Goal: Information Seeking & Learning: Learn about a topic

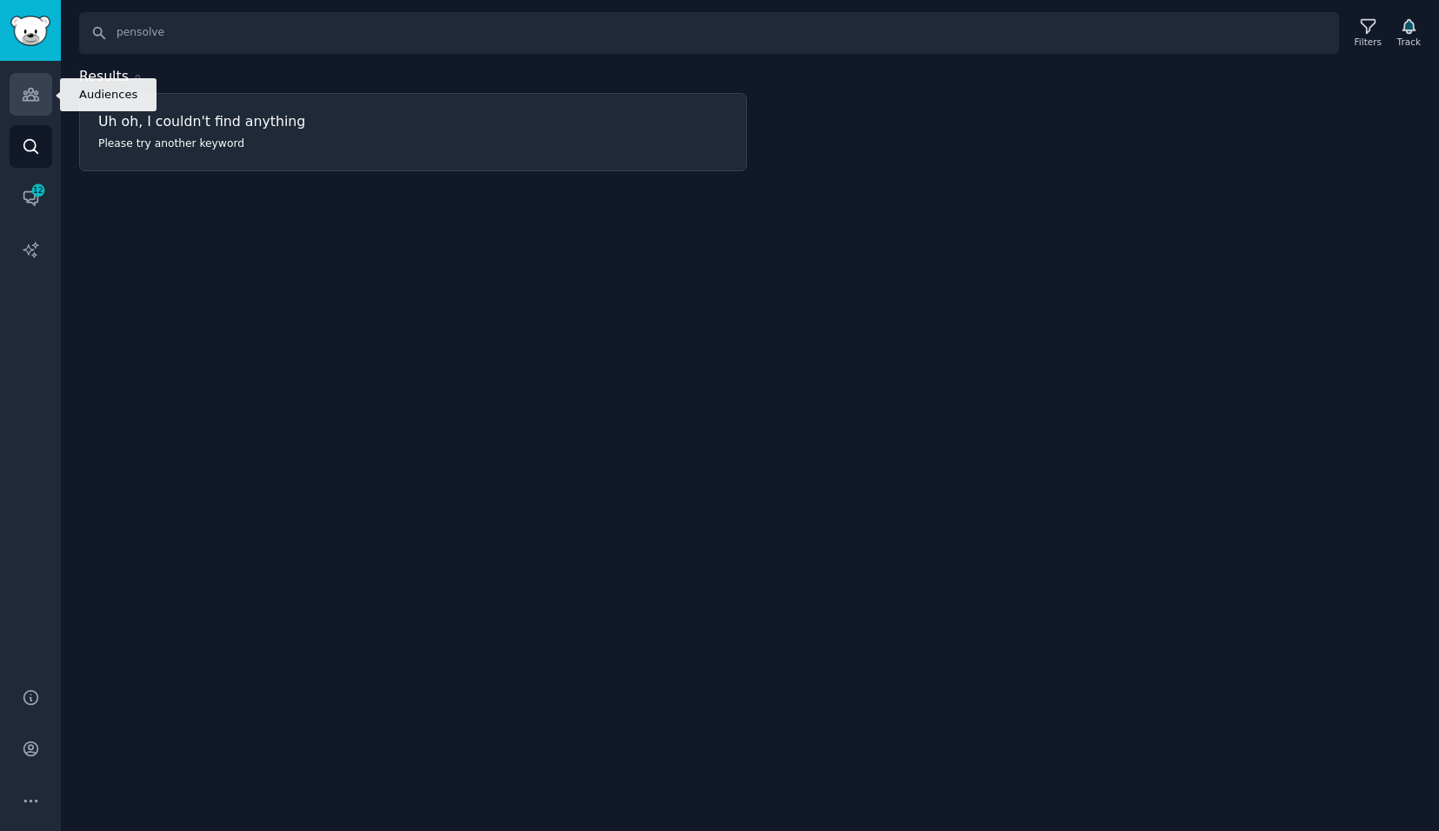
click at [31, 102] on icon "Sidebar" at bounding box center [31, 94] width 18 height 18
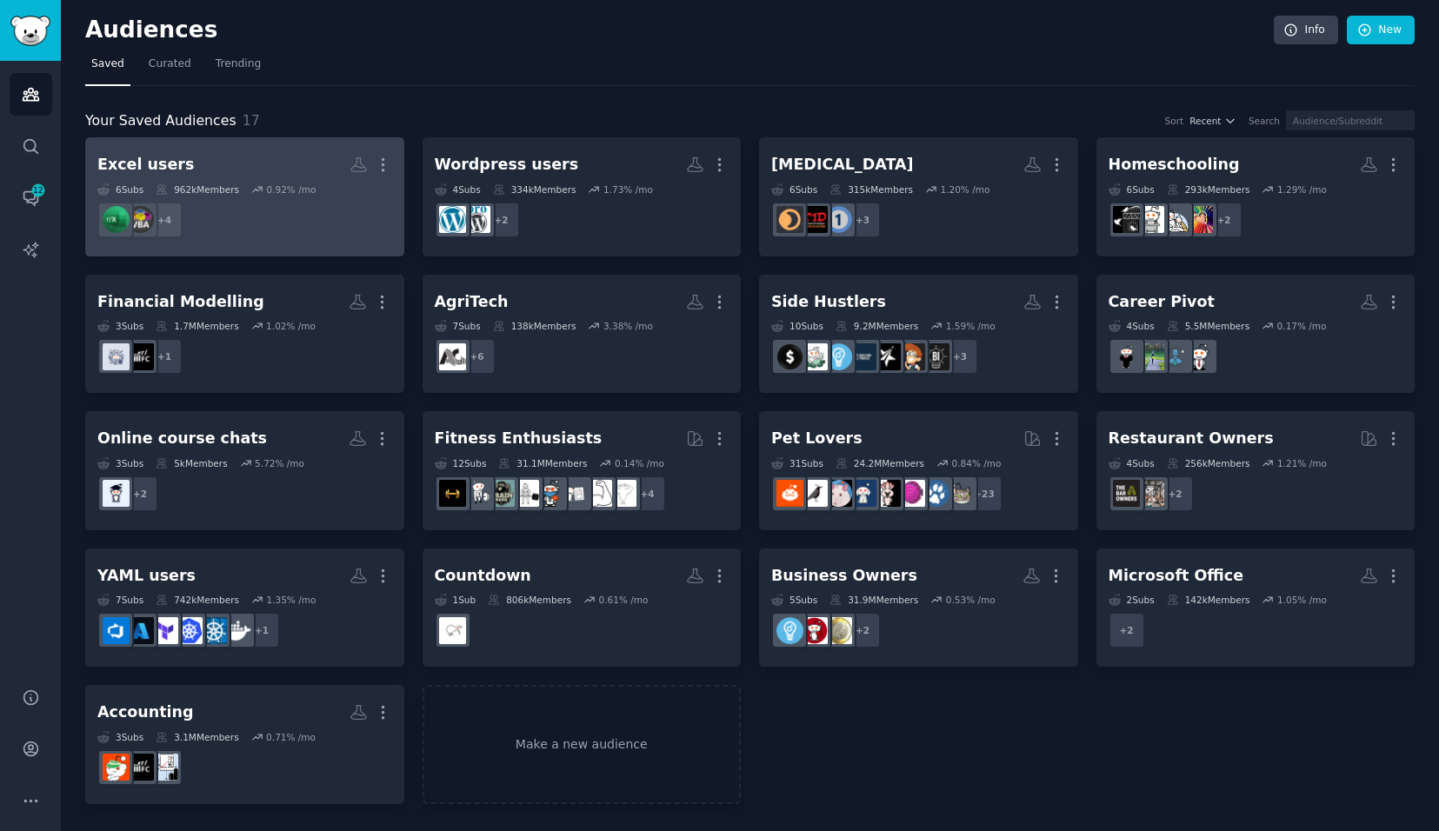
click at [298, 186] on div "0.92 % /mo" at bounding box center [291, 189] width 50 height 12
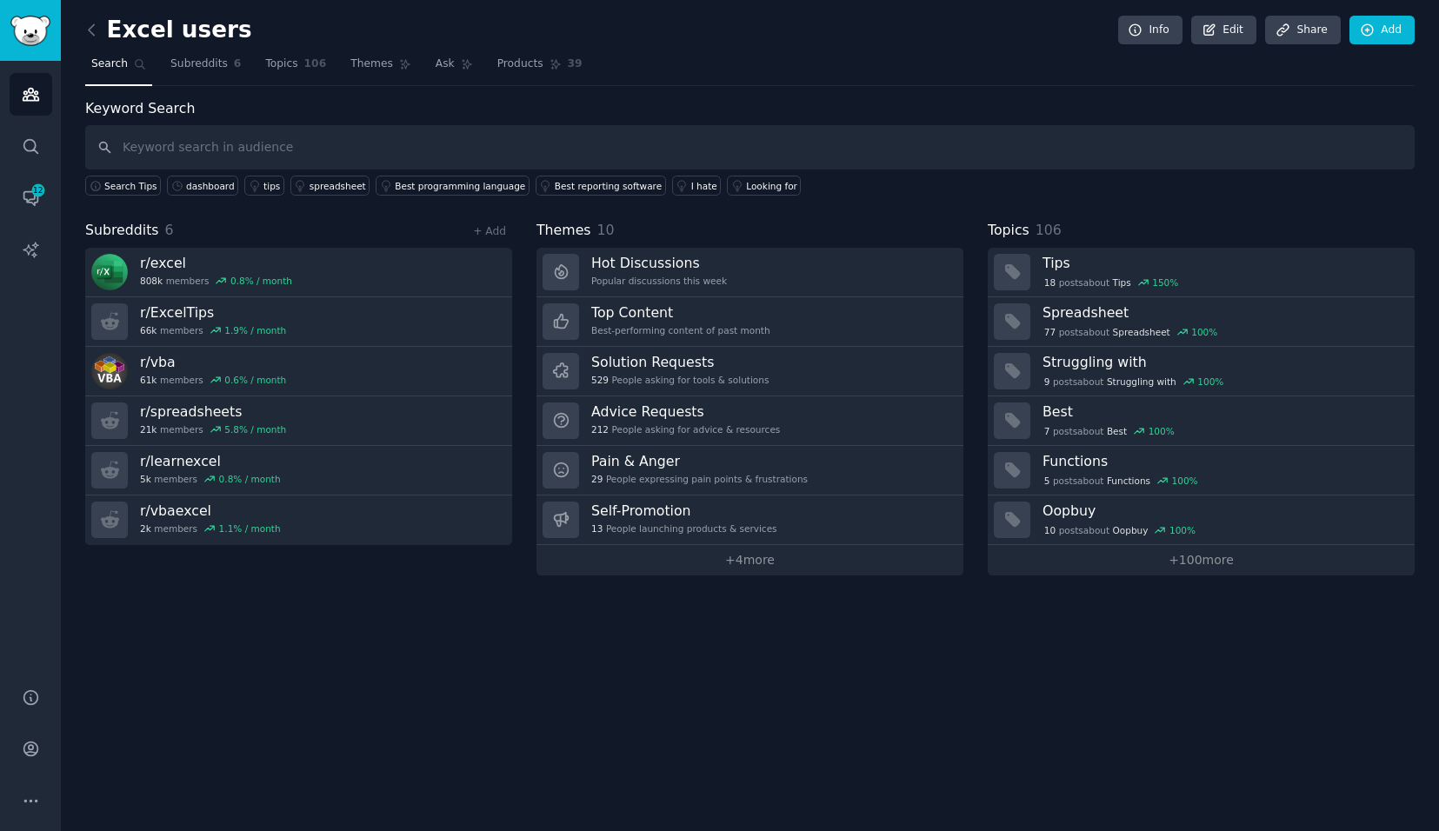
click at [246, 150] on input "text" at bounding box center [749, 147] width 1329 height 44
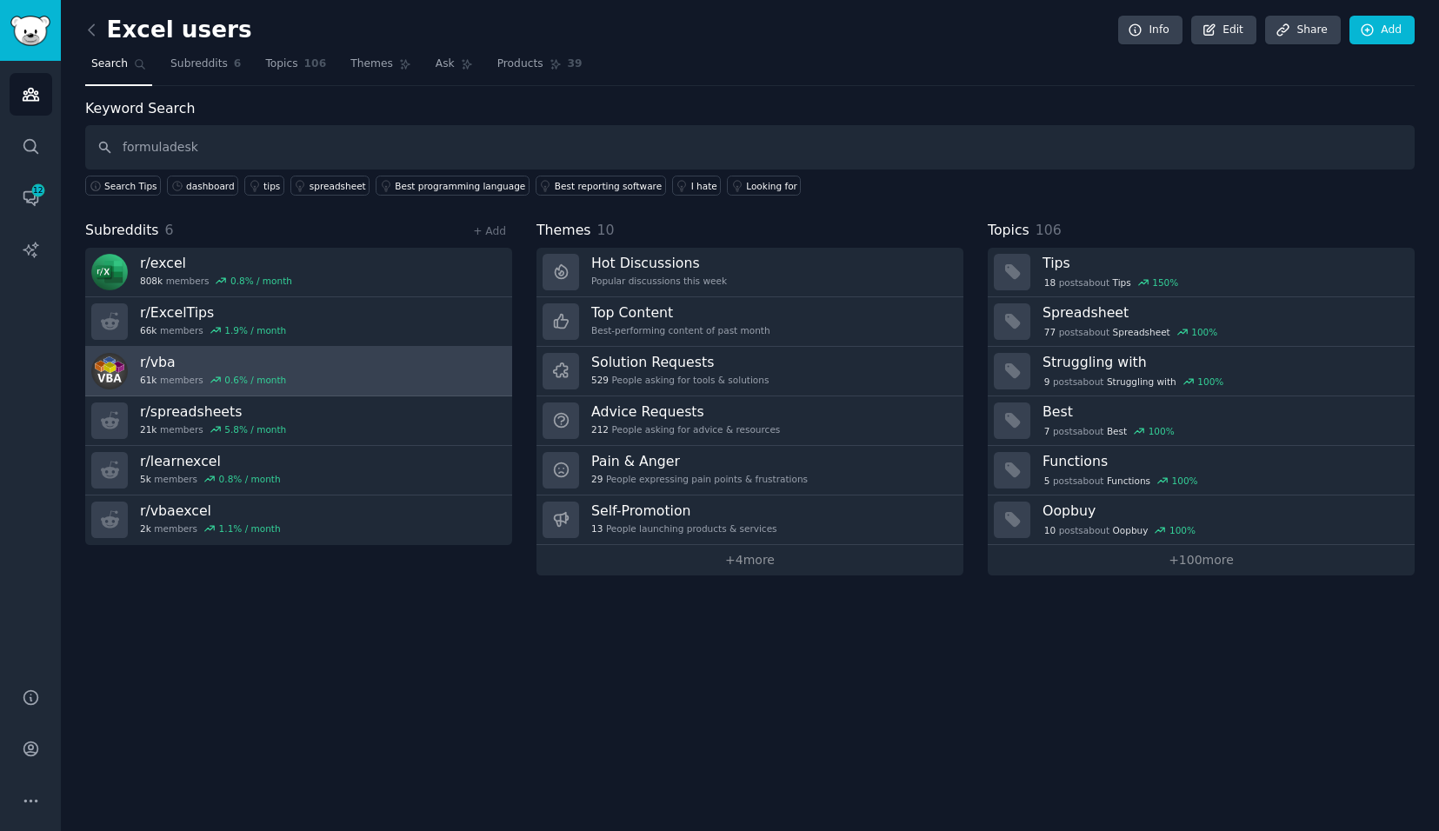
type input "formuladesk"
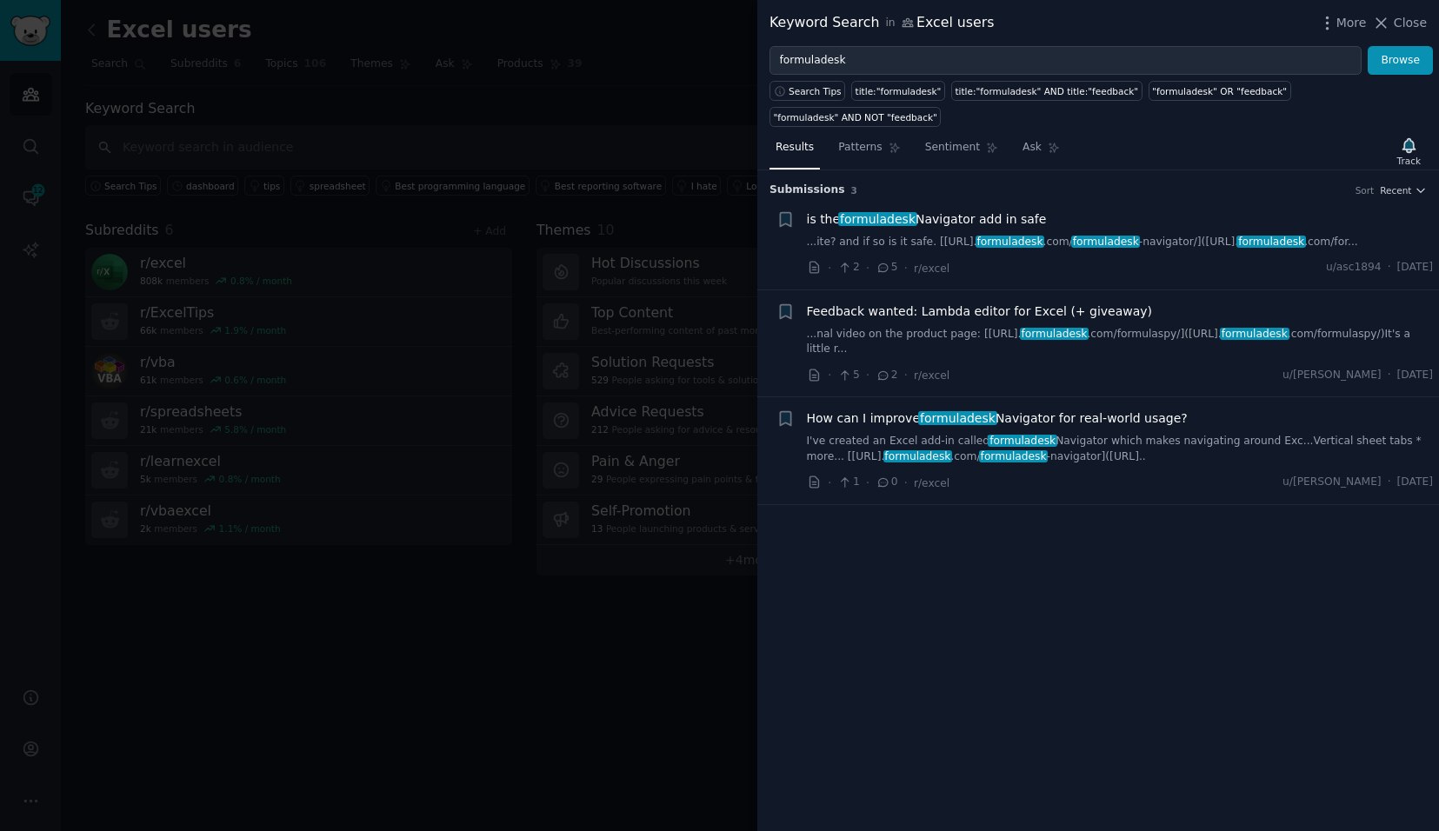
click at [901, 235] on link "...ite? and if so is it safe. [[URL]. formuladesk .com/ formuladesk -navigator/…" at bounding box center [1120, 243] width 627 height 16
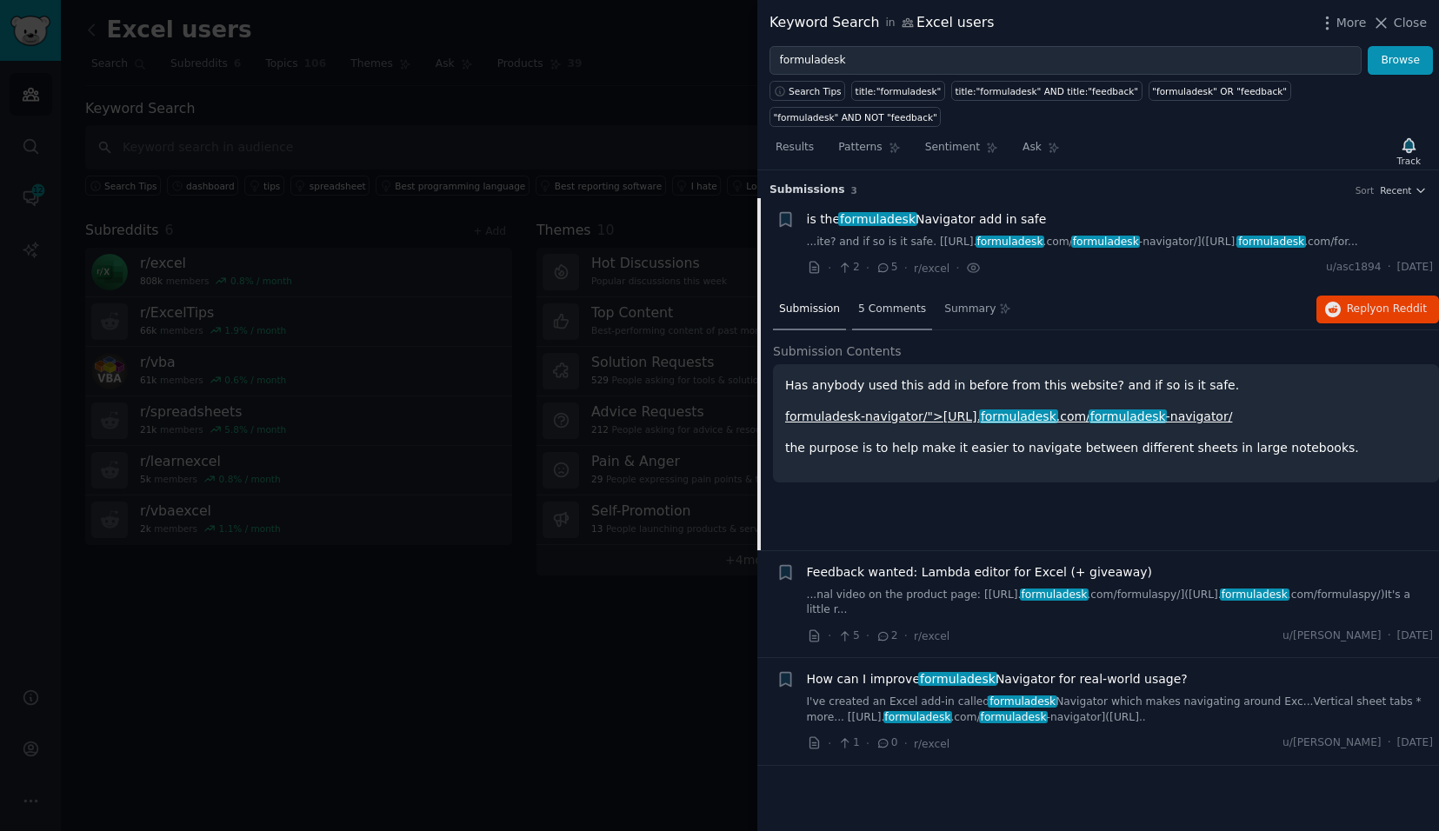
click at [878, 302] on span "5 Comments" at bounding box center [892, 310] width 68 height 16
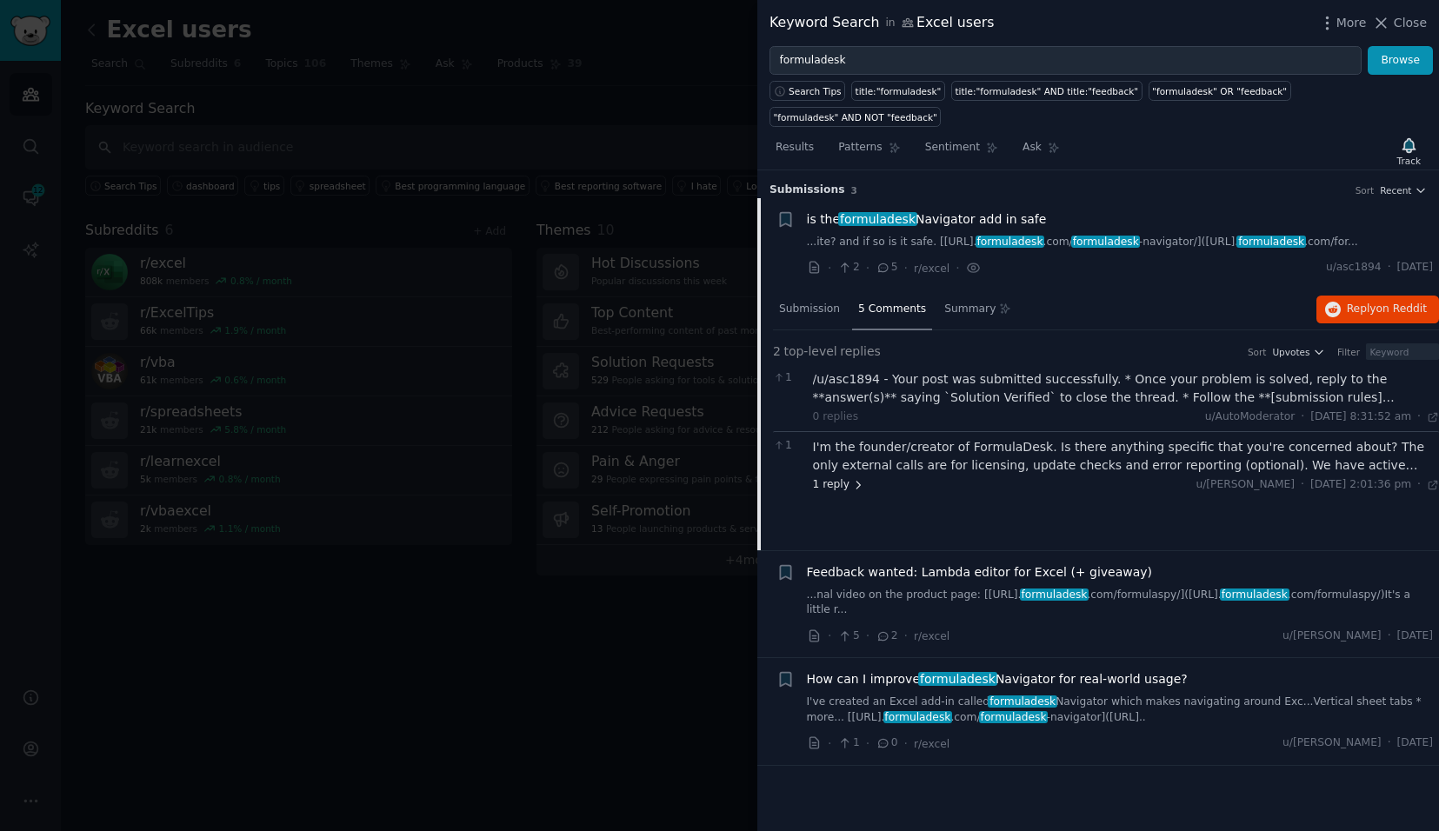
click at [836, 477] on span "1 reply" at bounding box center [839, 485] width 52 height 16
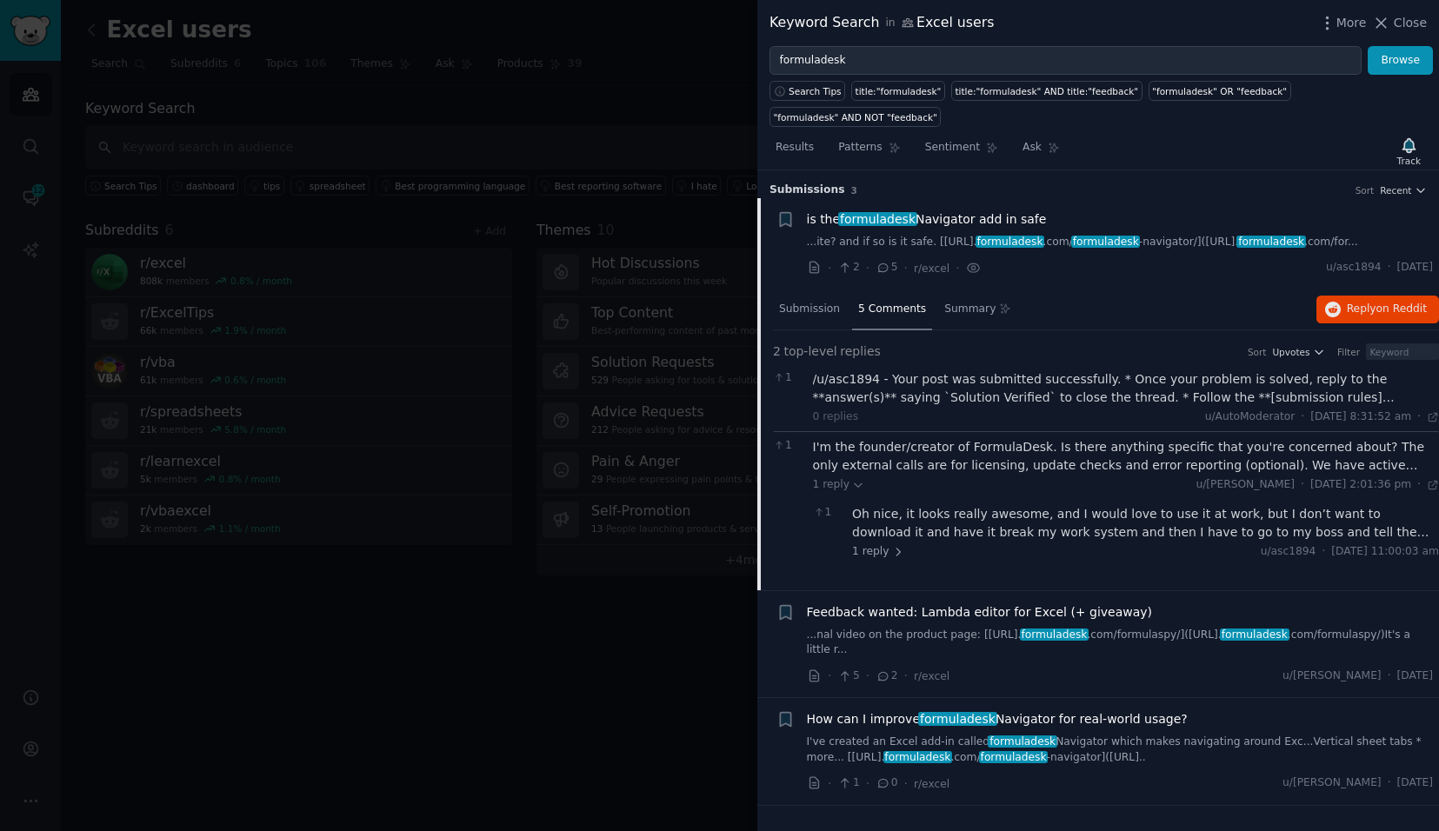
click at [509, 624] on div at bounding box center [719, 415] width 1439 height 831
